Goal: Information Seeking & Learning: Learn about a topic

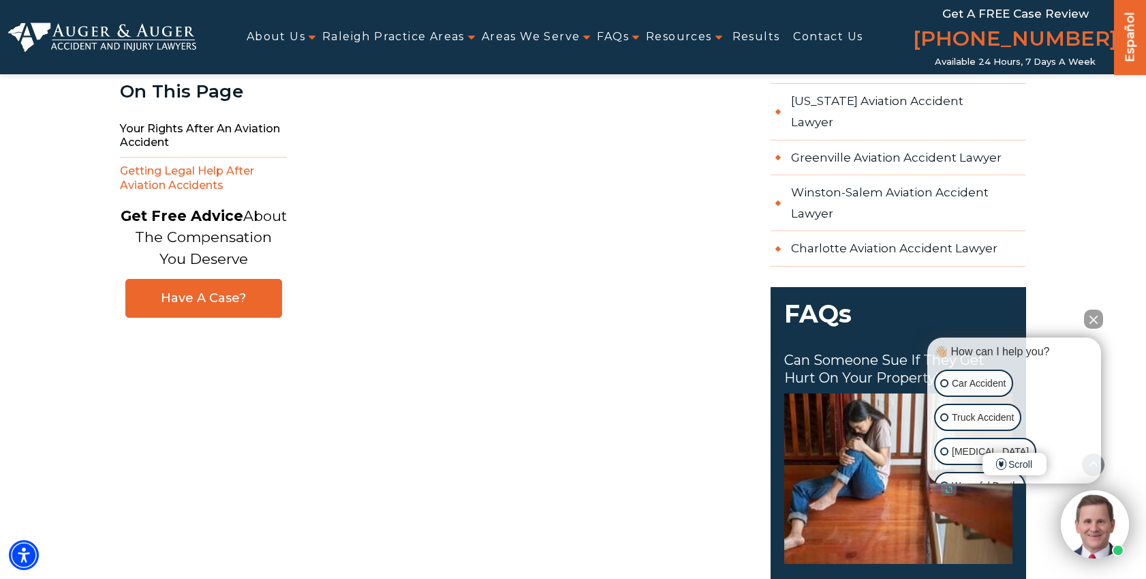
scroll to position [1699, 0]
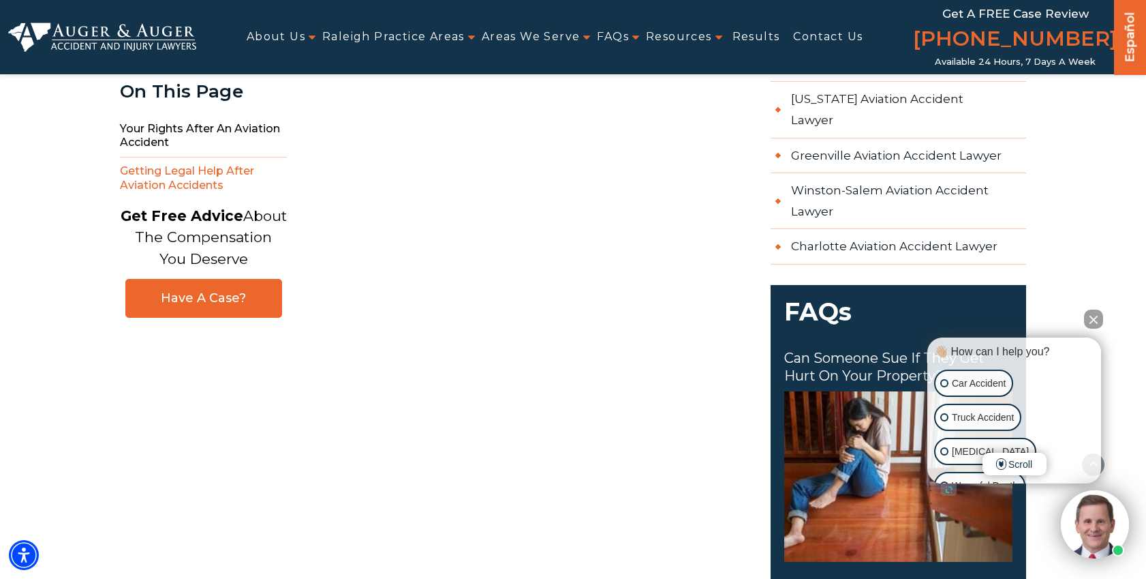
click at [1096, 317] on button "Close Intaker Chat Widget" at bounding box center [1093, 318] width 19 height 19
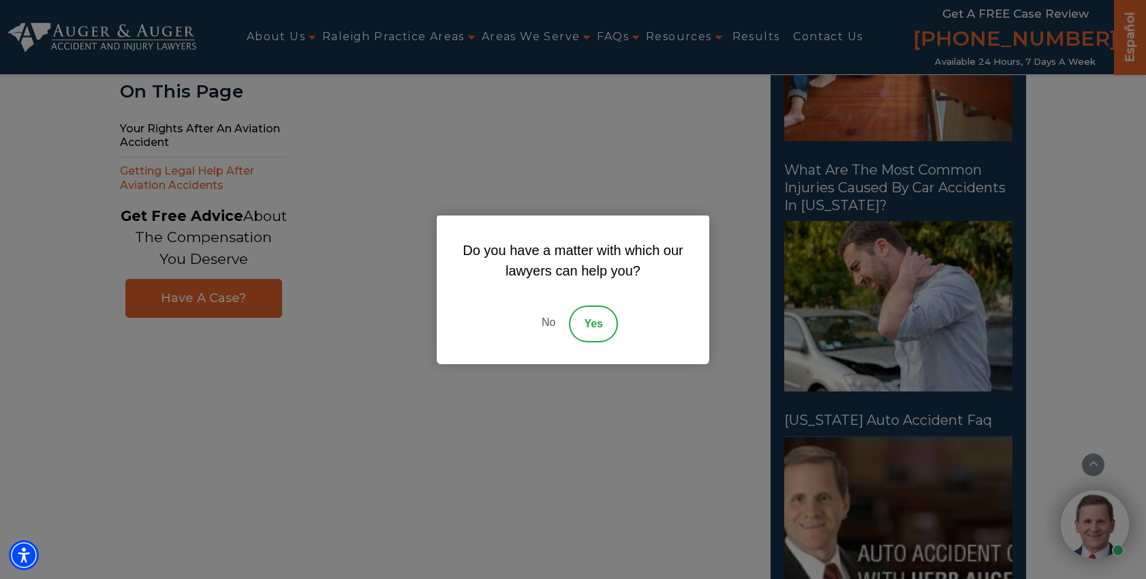
scroll to position [2130, 0]
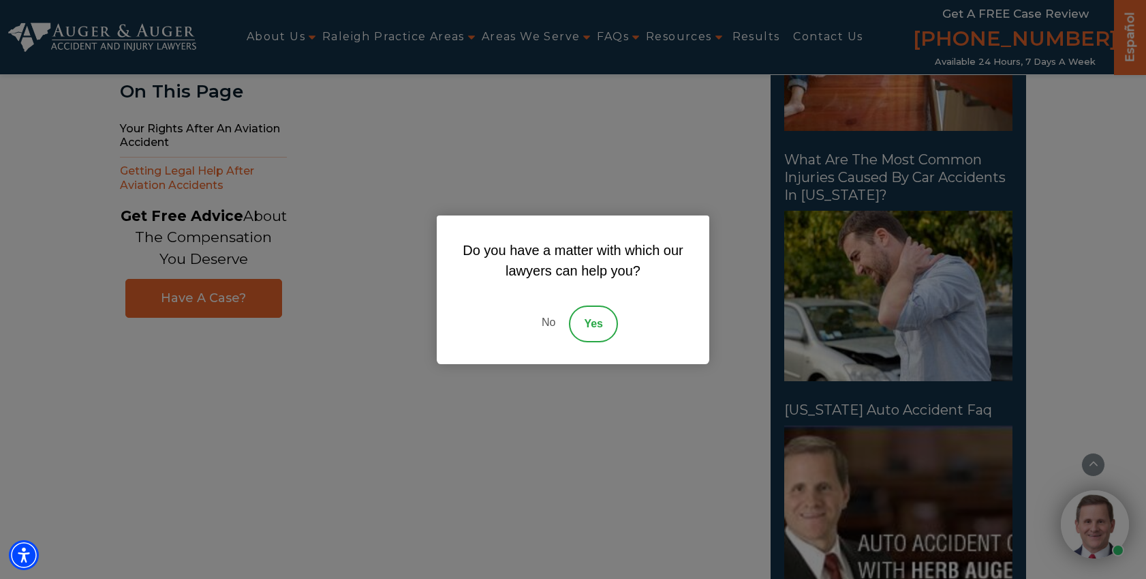
click at [552, 317] on link "No" at bounding box center [548, 323] width 41 height 37
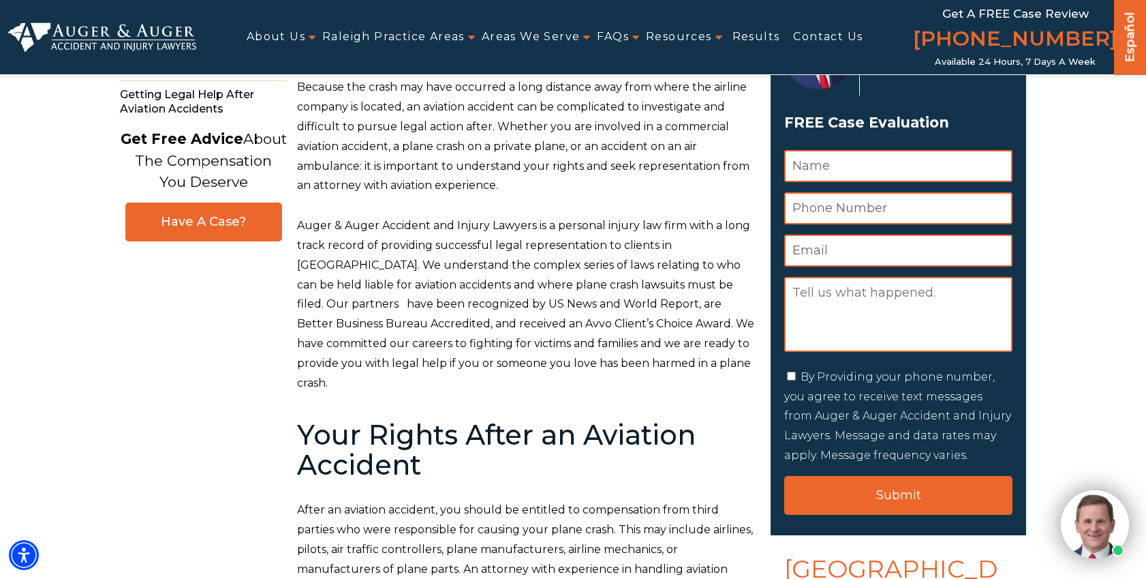
scroll to position [0, 0]
